Goal: Use online tool/utility

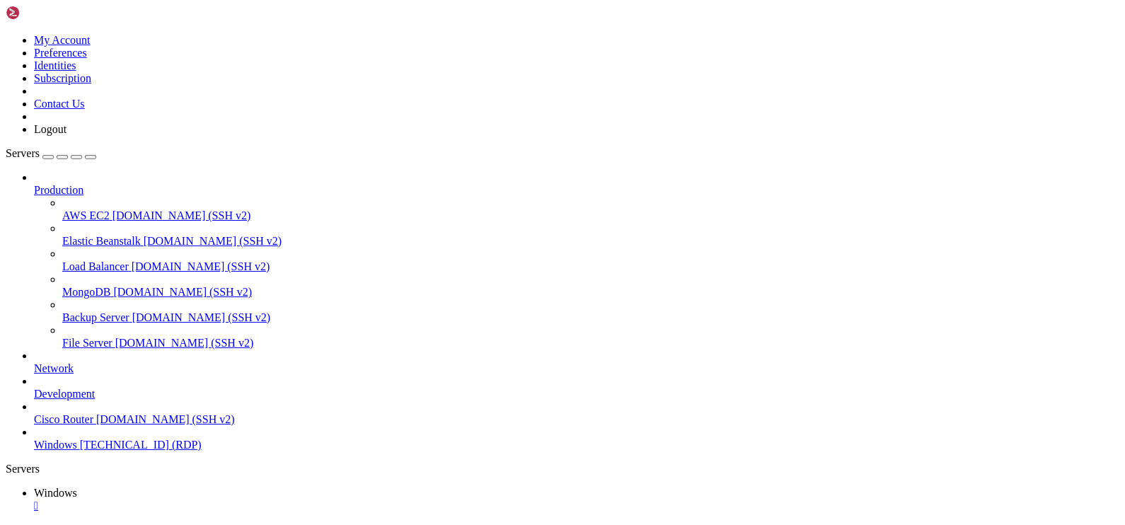
drag, startPoint x: 845, startPoint y: 847, endPoint x: 1002, endPoint y: 1059, distance: 263.5
drag, startPoint x: 918, startPoint y: 968, endPoint x: 821, endPoint y: 728, distance: 258.7
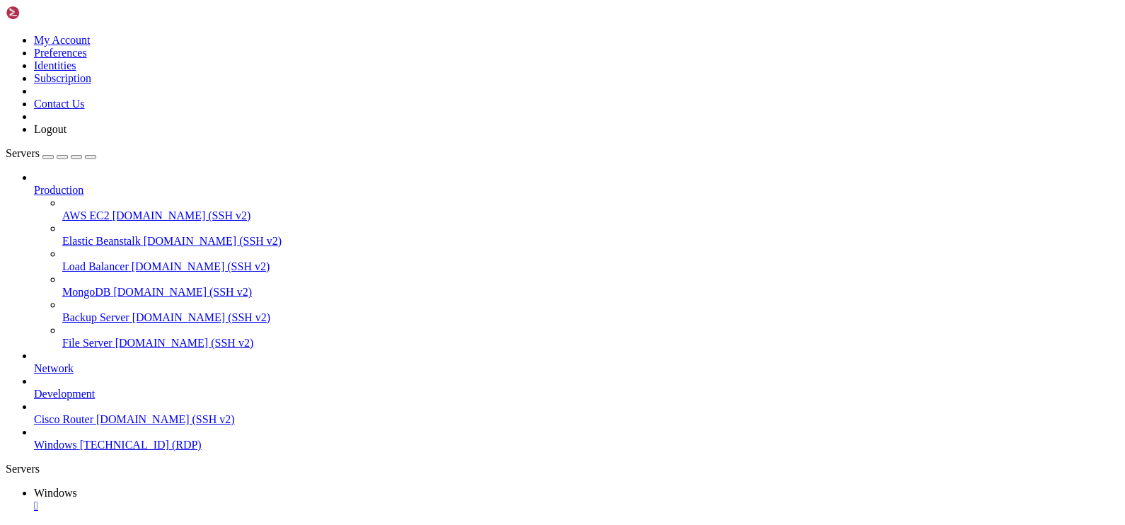
drag, startPoint x: 867, startPoint y: 661, endPoint x: 1051, endPoint y: 1021, distance: 404.7
drag, startPoint x: 1051, startPoint y: 1061, endPoint x: 589, endPoint y: 1162, distance: 472.8
drag, startPoint x: 393, startPoint y: 988, endPoint x: 911, endPoint y: 1017, distance: 518.8
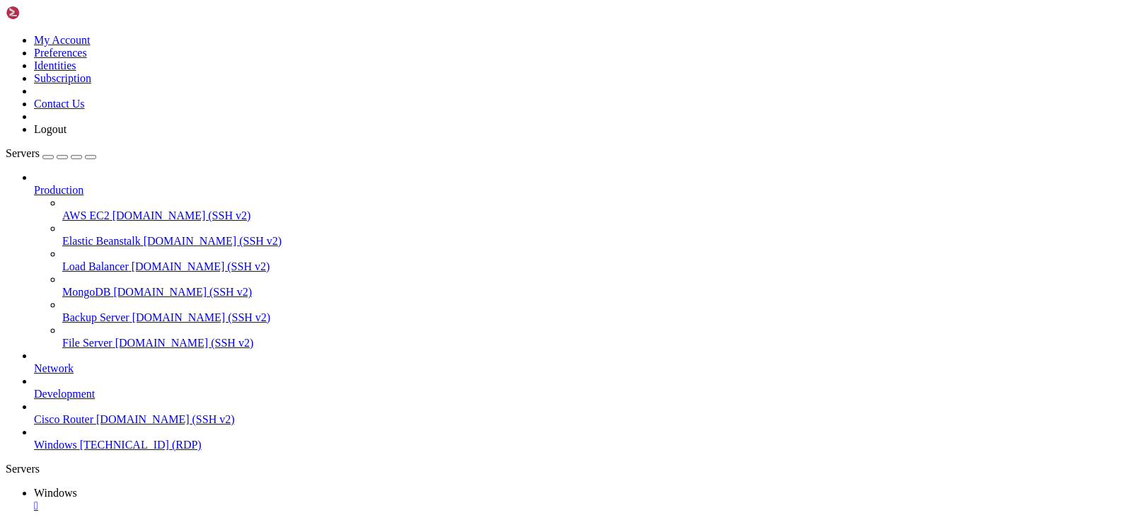
drag, startPoint x: 911, startPoint y: 1017, endPoint x: 861, endPoint y: 780, distance: 241.5
drag, startPoint x: 990, startPoint y: 888, endPoint x: 840, endPoint y: 579, distance: 343.7
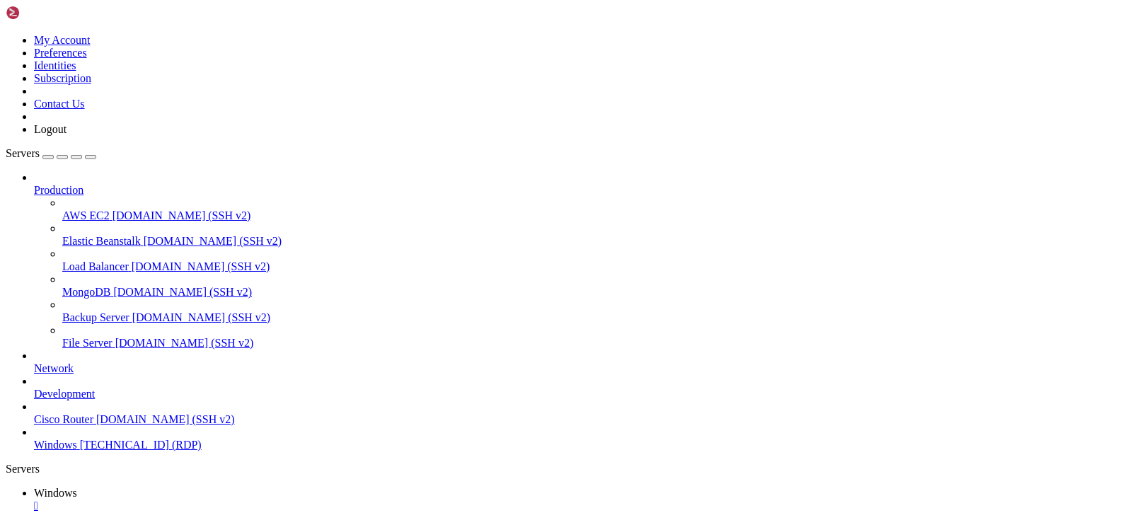
drag, startPoint x: 79, startPoint y: 635, endPoint x: 954, endPoint y: 671, distance: 875.3
